Goal: Information Seeking & Learning: Learn about a topic

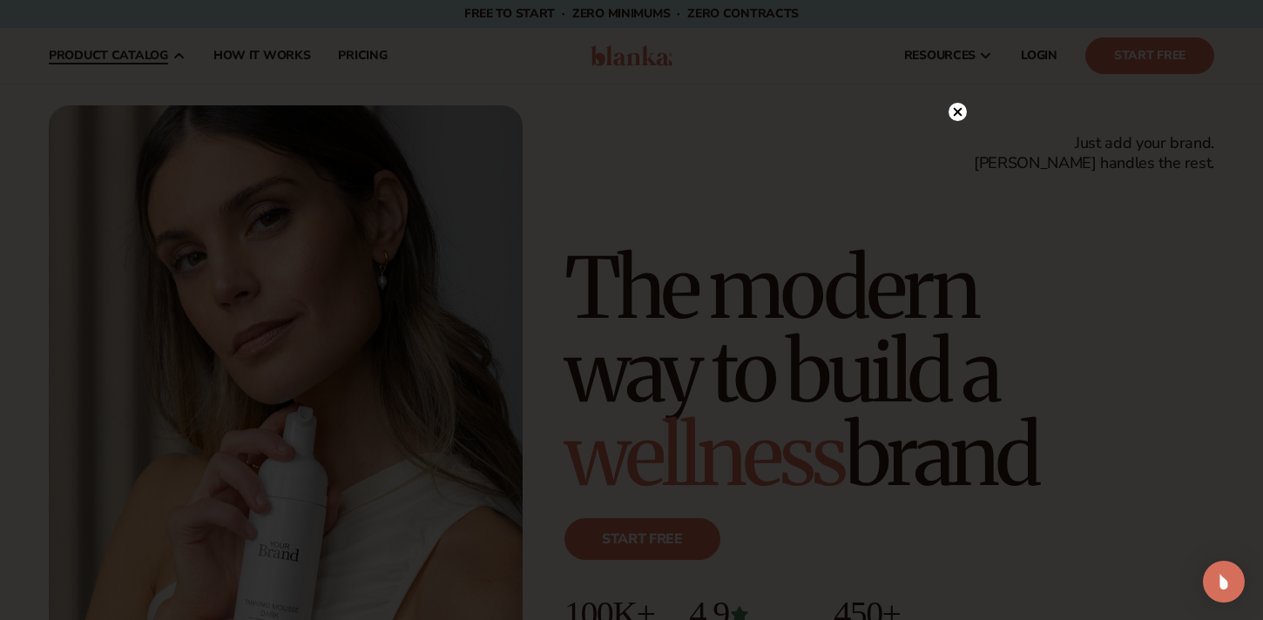
click at [129, 176] on div at bounding box center [631, 310] width 1263 height 620
click at [959, 105] on div at bounding box center [631, 310] width 1263 height 620
click at [947, 111] on icon at bounding box center [949, 111] width 9 height 9
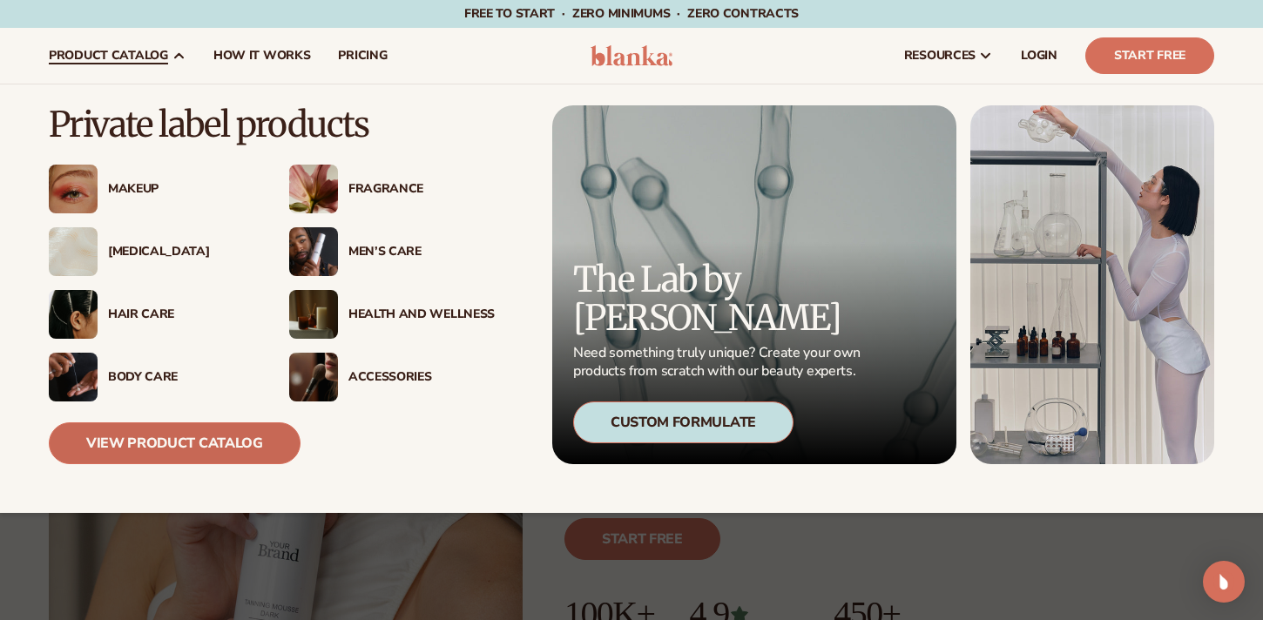
click at [213, 434] on link "View Product Catalog" at bounding box center [175, 443] width 252 height 42
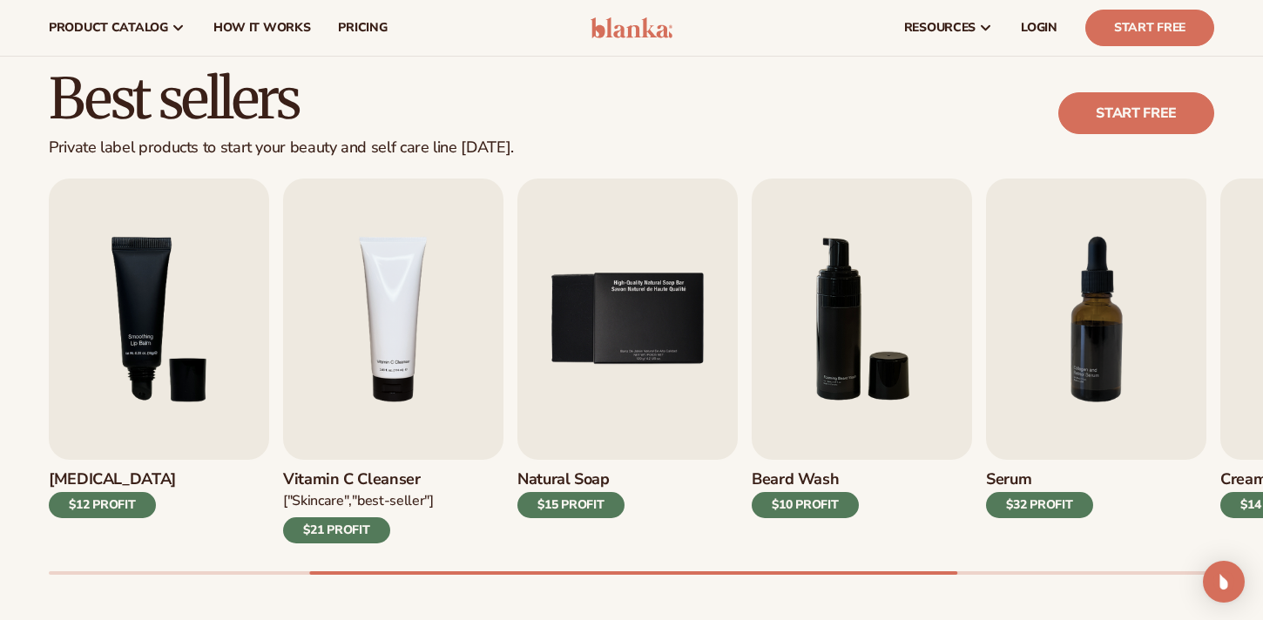
scroll to position [435, 0]
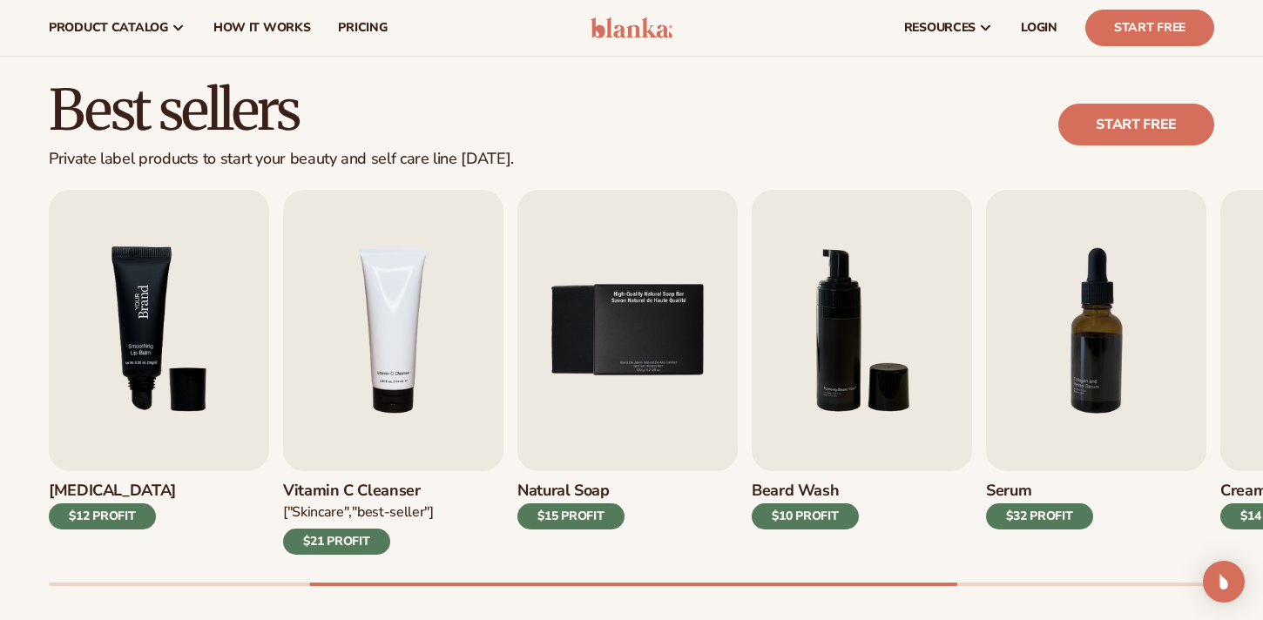
click at [175, 359] on img "3 / 9" at bounding box center [159, 330] width 220 height 281
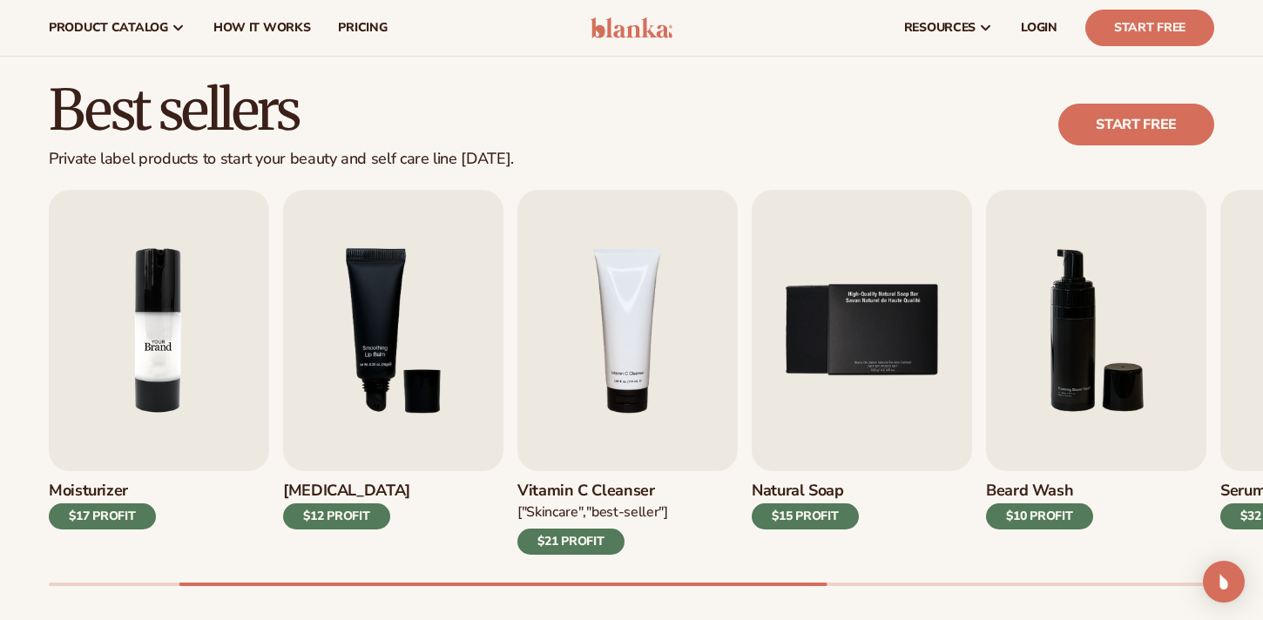
click at [186, 349] on img "2 / 9" at bounding box center [159, 330] width 220 height 281
click at [385, 322] on img "3 / 9" at bounding box center [393, 330] width 220 height 281
click at [378, 322] on img "3 / 9" at bounding box center [393, 330] width 220 height 281
click at [401, 478] on div "[MEDICAL_DATA] $12 PROFIT" at bounding box center [393, 513] width 220 height 84
click at [377, 526] on div "$12 PROFIT" at bounding box center [336, 516] width 107 height 26
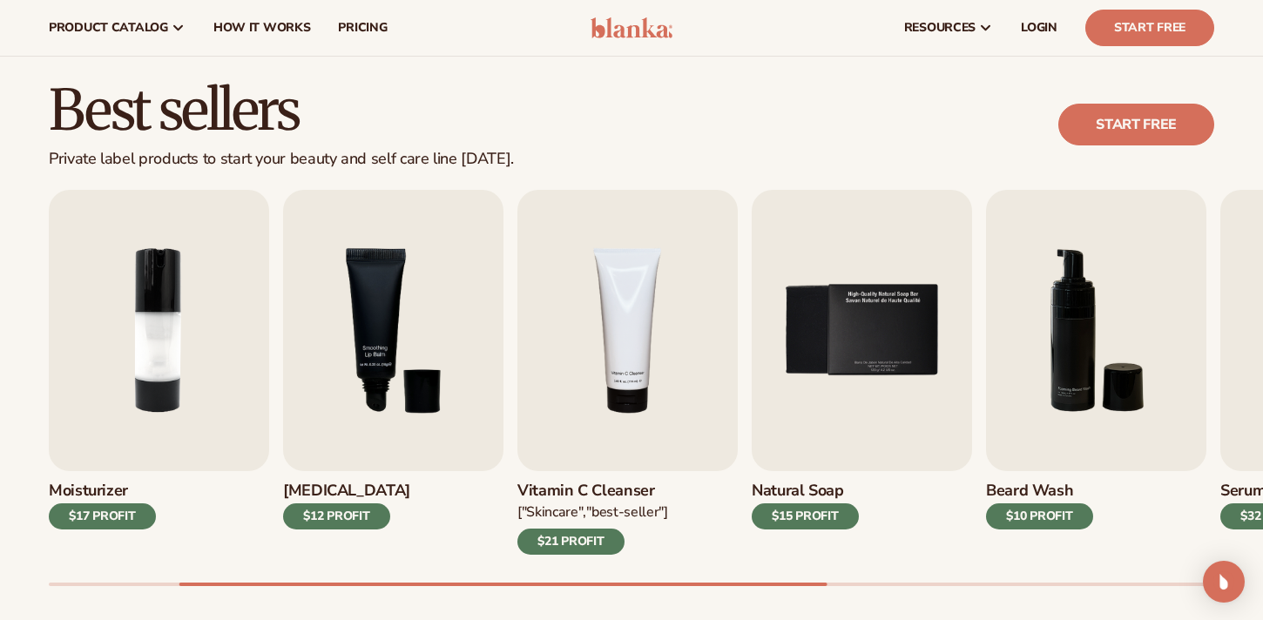
click at [374, 504] on div "$12 PROFIT" at bounding box center [336, 516] width 107 height 26
click at [380, 474] on div "[MEDICAL_DATA] $12 PROFIT" at bounding box center [393, 513] width 220 height 84
click at [380, 453] on img "3 / 9" at bounding box center [393, 330] width 220 height 281
click at [361, 532] on div "[MEDICAL_DATA] $12 PROFIT" at bounding box center [393, 513] width 220 height 84
click at [361, 514] on div "$12 PROFIT" at bounding box center [336, 516] width 107 height 26
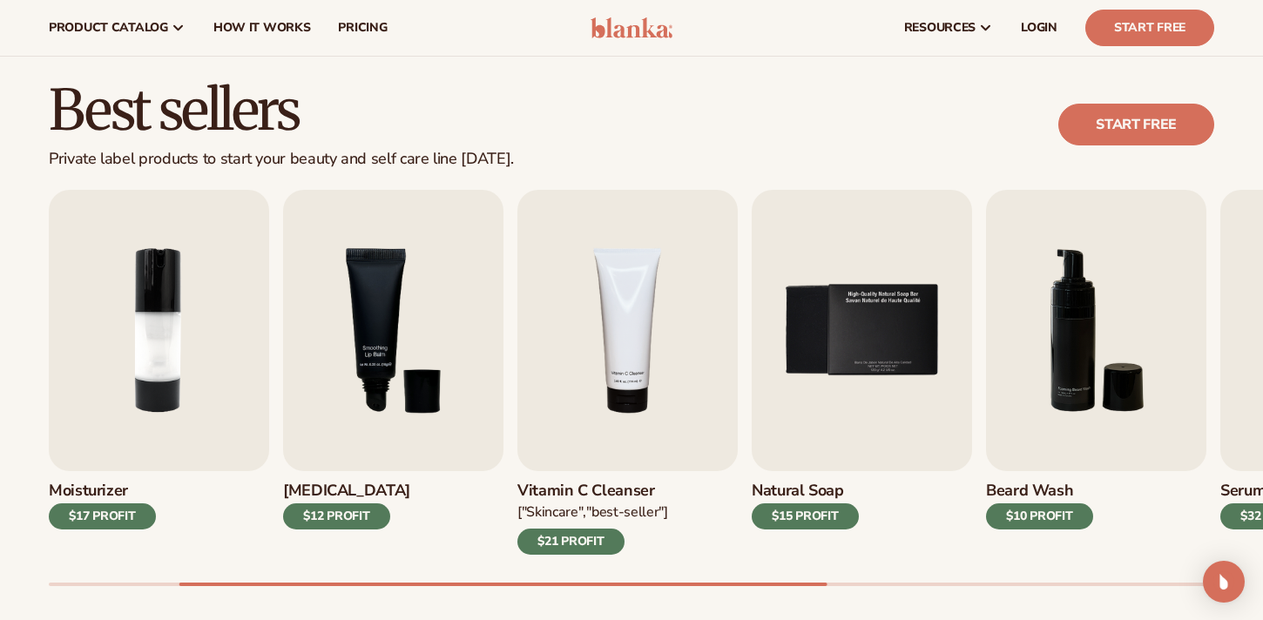
click at [349, 510] on div "$12 PROFIT" at bounding box center [336, 516] width 107 height 26
click at [354, 421] on img "3 / 9" at bounding box center [393, 330] width 220 height 281
click at [273, 308] on div "Lip Gloss $16 PROFIT Moisturizer $17 PROFIT [MEDICAL_DATA] $12 PROFIT" at bounding box center [397, 372] width 1165 height 365
click at [176, 262] on img "2 / 9" at bounding box center [159, 330] width 220 height 281
